Goal: Transaction & Acquisition: Download file/media

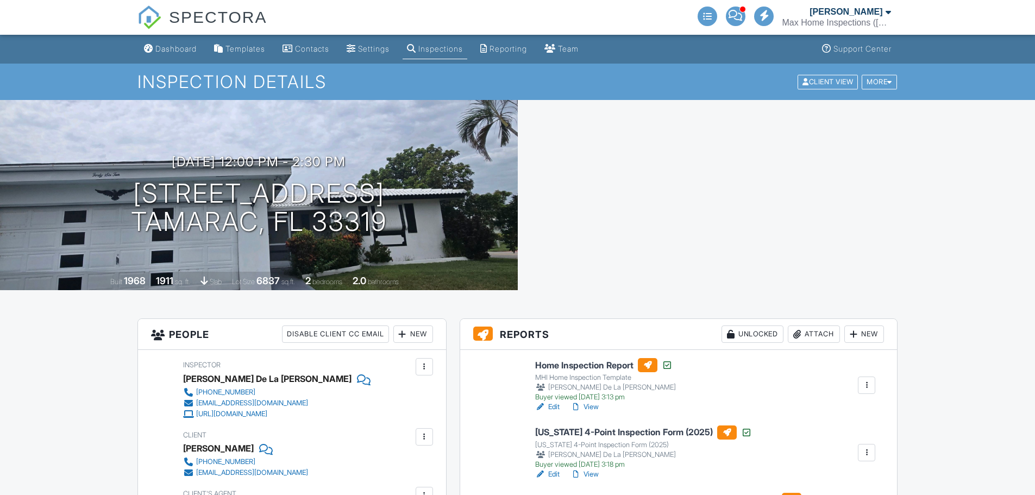
click at [510, 47] on div "Reporting" at bounding box center [507, 48] width 37 height 9
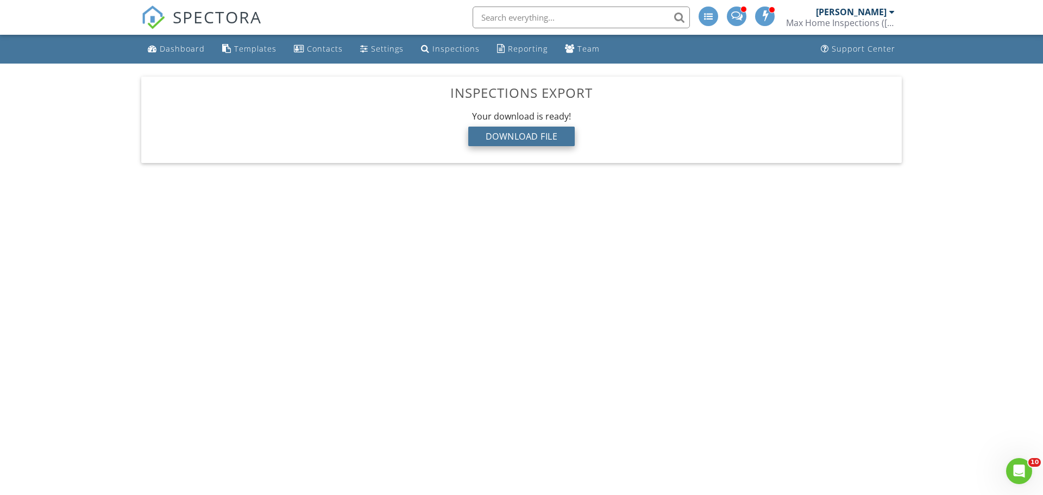
click at [516, 138] on div "Download File" at bounding box center [521, 137] width 107 height 20
click at [520, 140] on div "Download File" at bounding box center [521, 137] width 107 height 20
click at [556, 140] on div "Download File" at bounding box center [521, 137] width 107 height 20
